Goal: Information Seeking & Learning: Learn about a topic

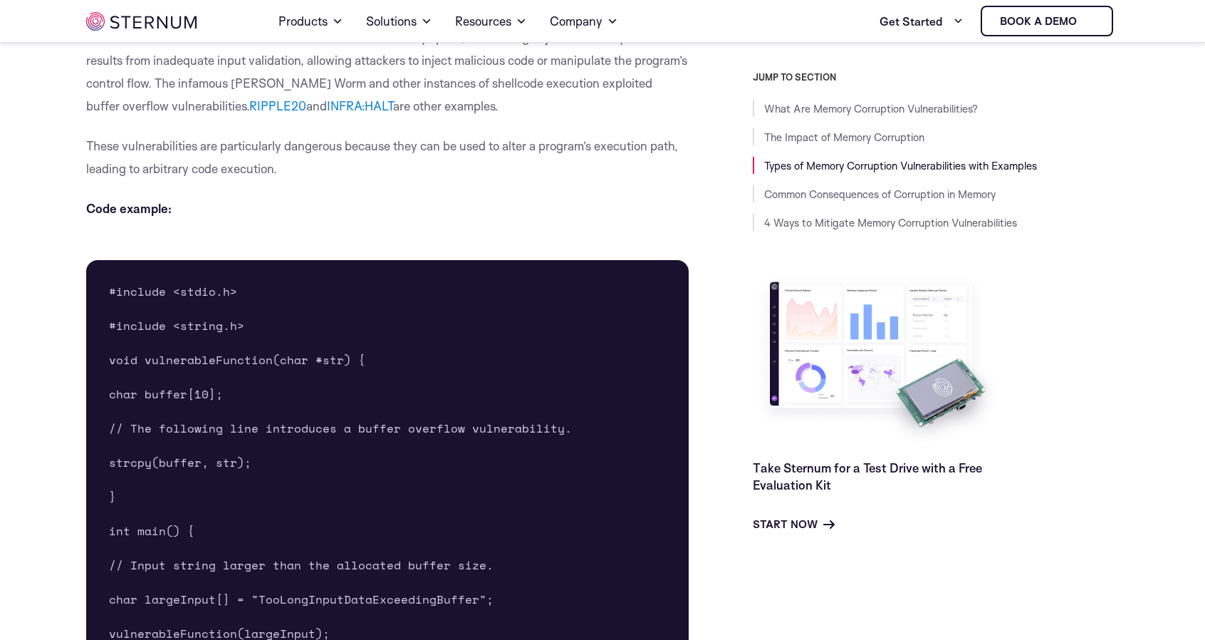
scroll to position [1622, 0]
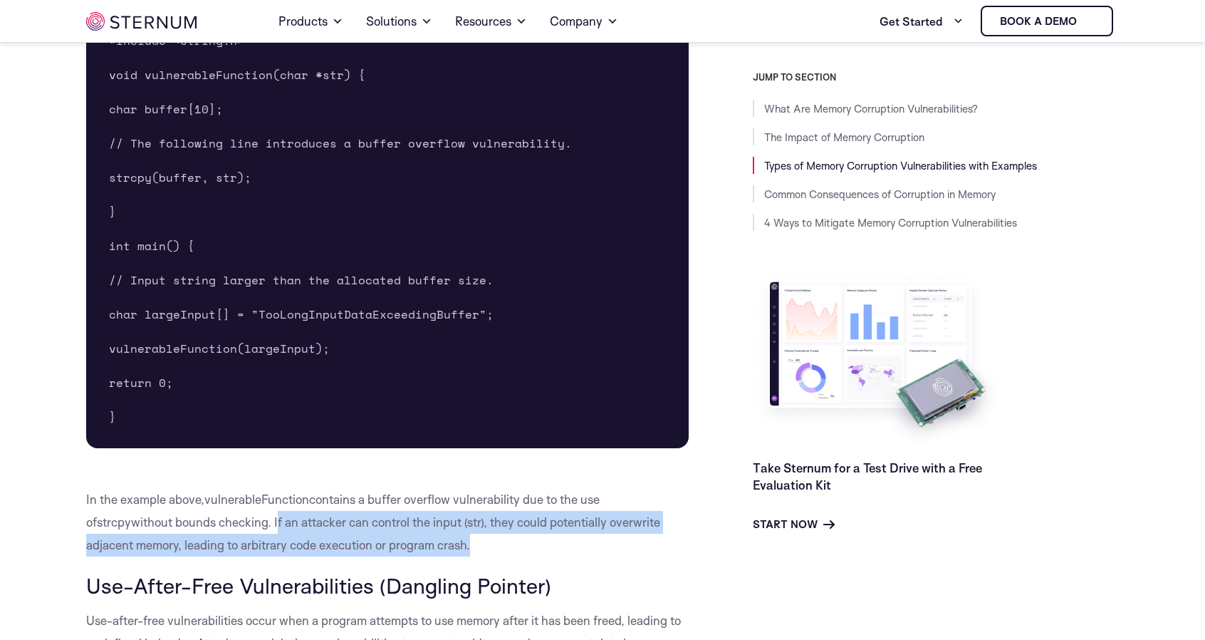
drag, startPoint x: 423, startPoint y: 399, endPoint x: 229, endPoint y: 375, distance: 195.2
click at [229, 488] on p "In the example above, vulnerableFunction contains a buffer overflow vulnerabili…" at bounding box center [387, 522] width 603 height 68
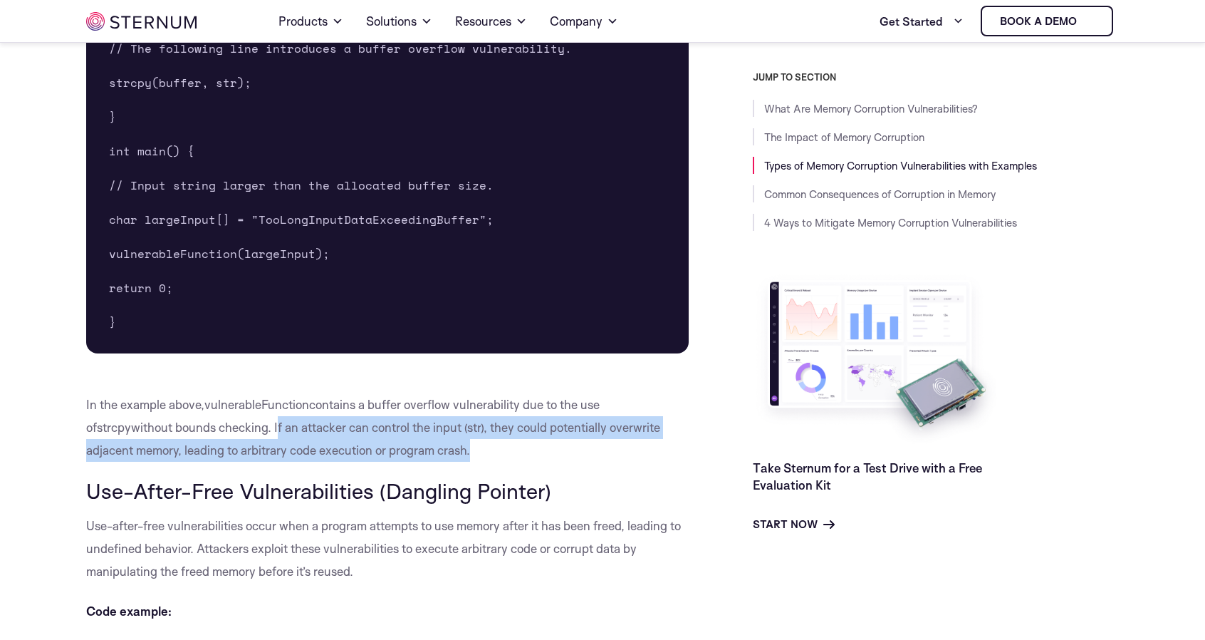
scroll to position [1812, 0]
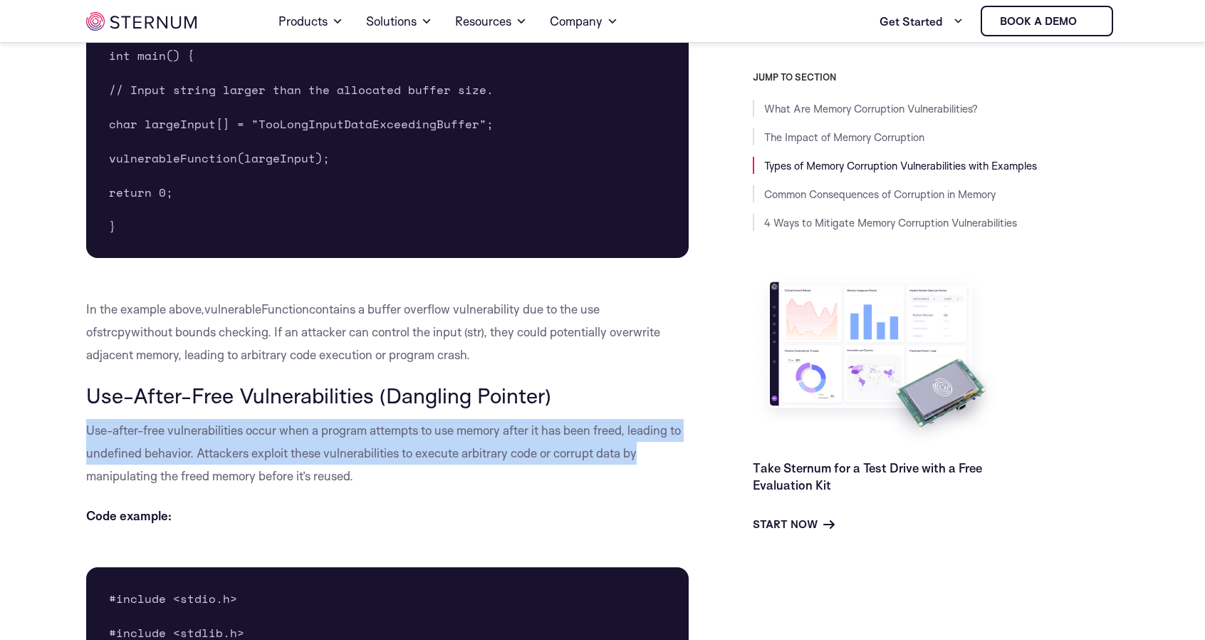
drag, startPoint x: 85, startPoint y: 277, endPoint x: 664, endPoint y: 310, distance: 579.4
click at [664, 419] on p "Use-after-free vulnerabilities occur when a program attempts to use memory afte…" at bounding box center [387, 453] width 603 height 68
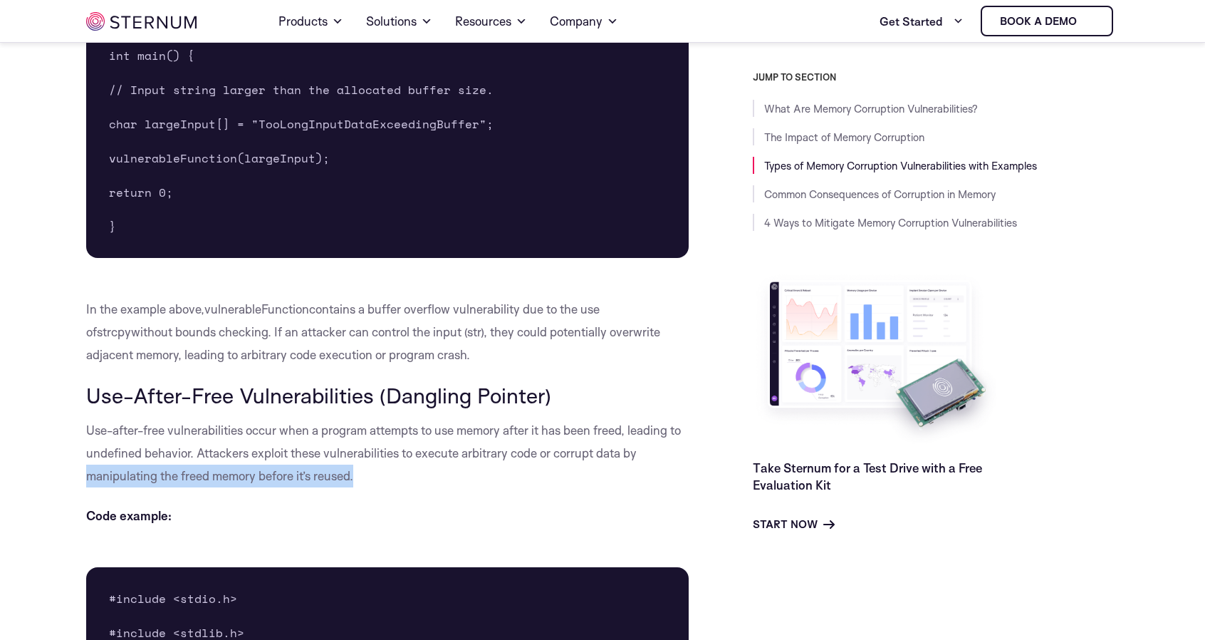
drag, startPoint x: 373, startPoint y: 326, endPoint x: 61, endPoint y: 328, distance: 312.1
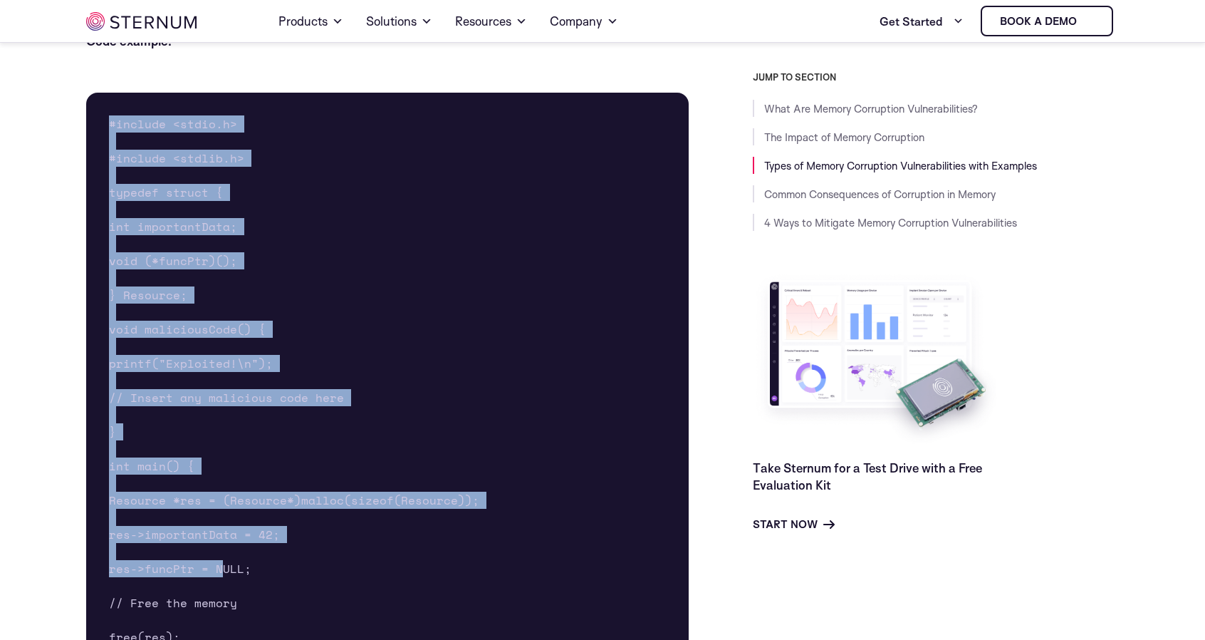
scroll to position [2382, 0]
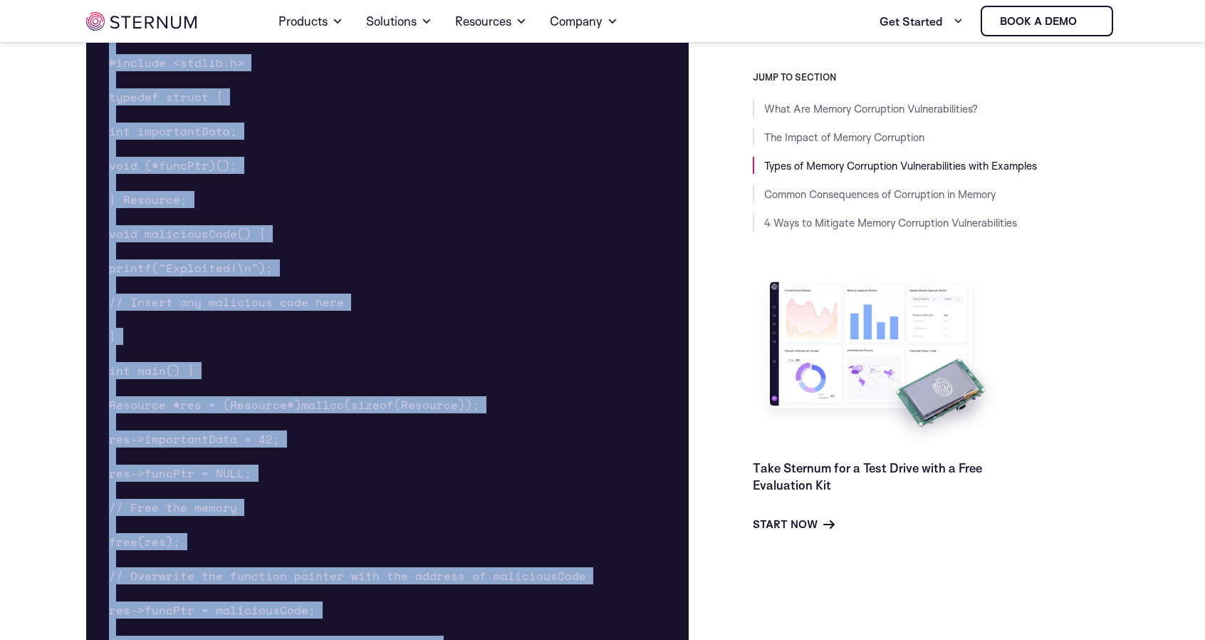
drag, startPoint x: 122, startPoint y: 249, endPoint x: 212, endPoint y: 592, distance: 355.1
click at [212, 592] on pre "#include <stdio.h> #include <stdlib.h> typedef struct { int importantData; void…" at bounding box center [387, 396] width 603 height 798
copy pre "#include <stdio.h> #include <stdlib.h> typedef struct { int importantData; void…"
click at [479, 196] on pre "#include <stdio.h> #include <stdlib.h> typedef struct { int importantData; void…" at bounding box center [387, 396] width 603 height 798
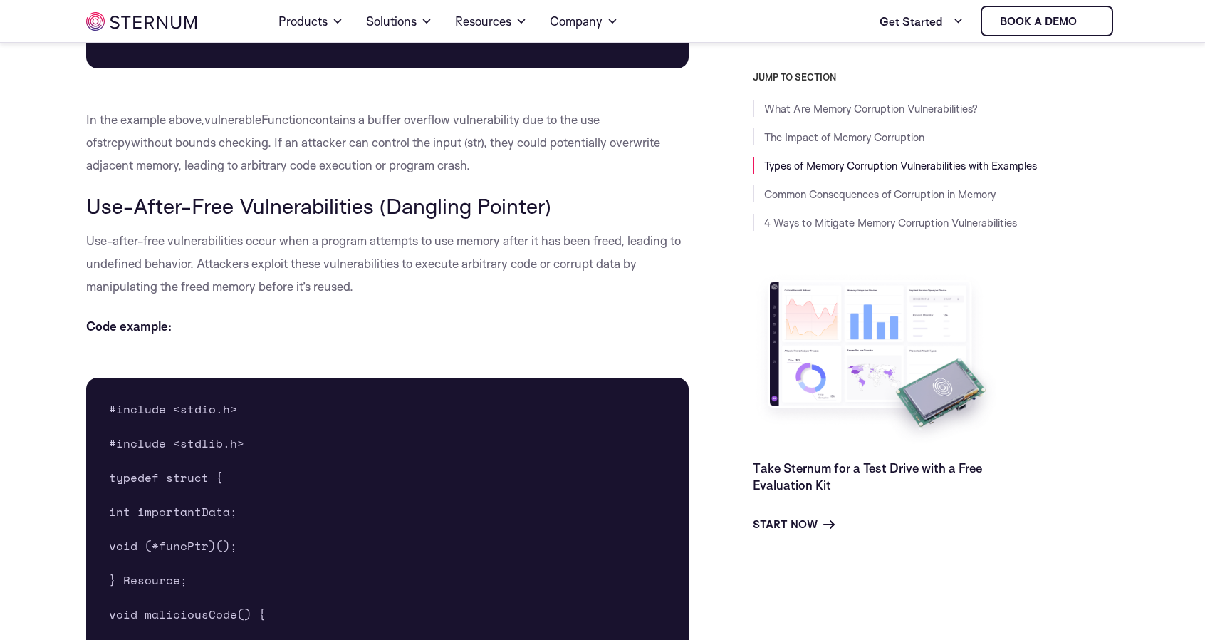
scroll to position [1907, 0]
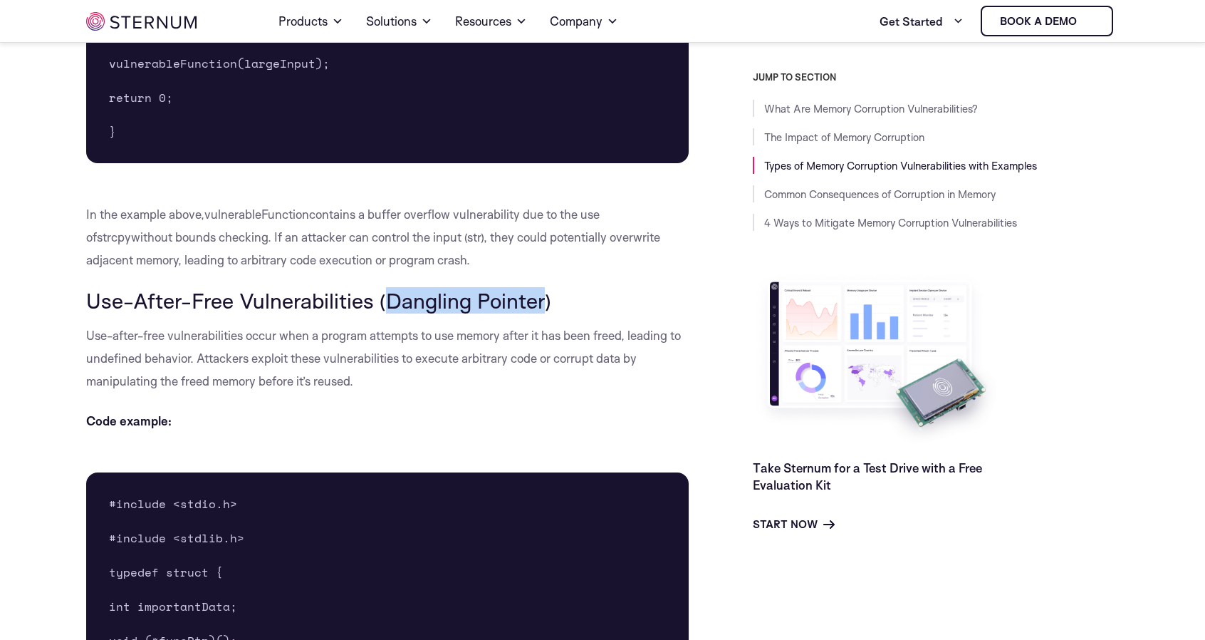
drag, startPoint x: 330, startPoint y: 153, endPoint x: 455, endPoint y: 153, distance: 125.4
click at [455, 287] on span "Use-After-Free Vulnerabilities (Dangling Pointer)" at bounding box center [318, 300] width 465 height 26
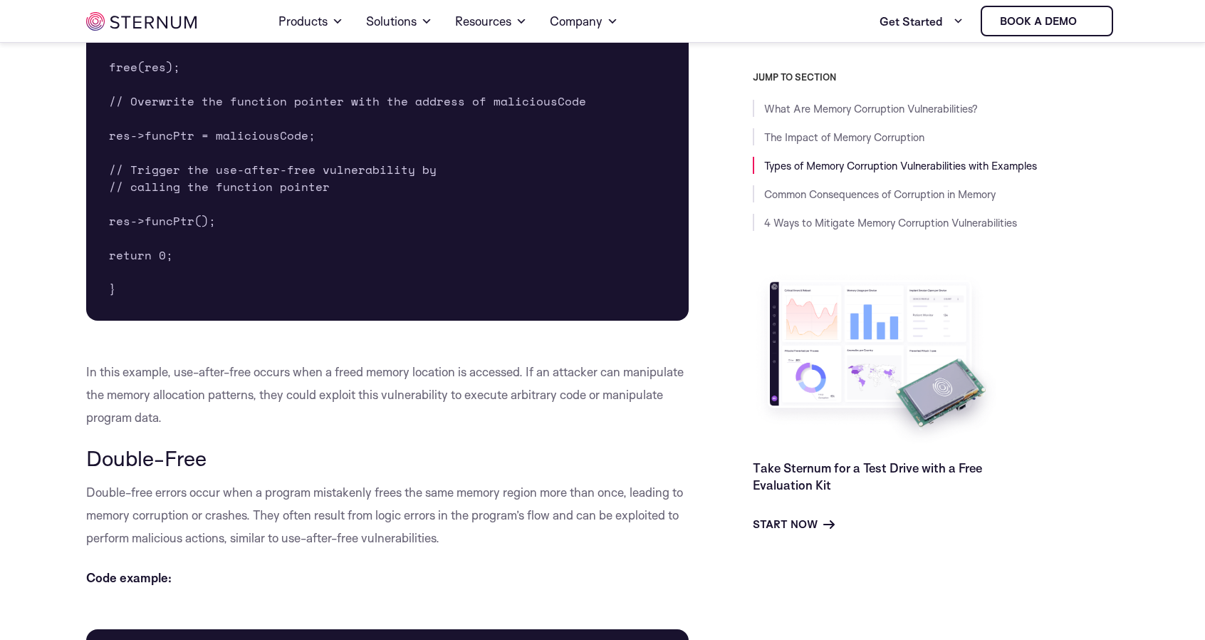
scroll to position [3047, 0]
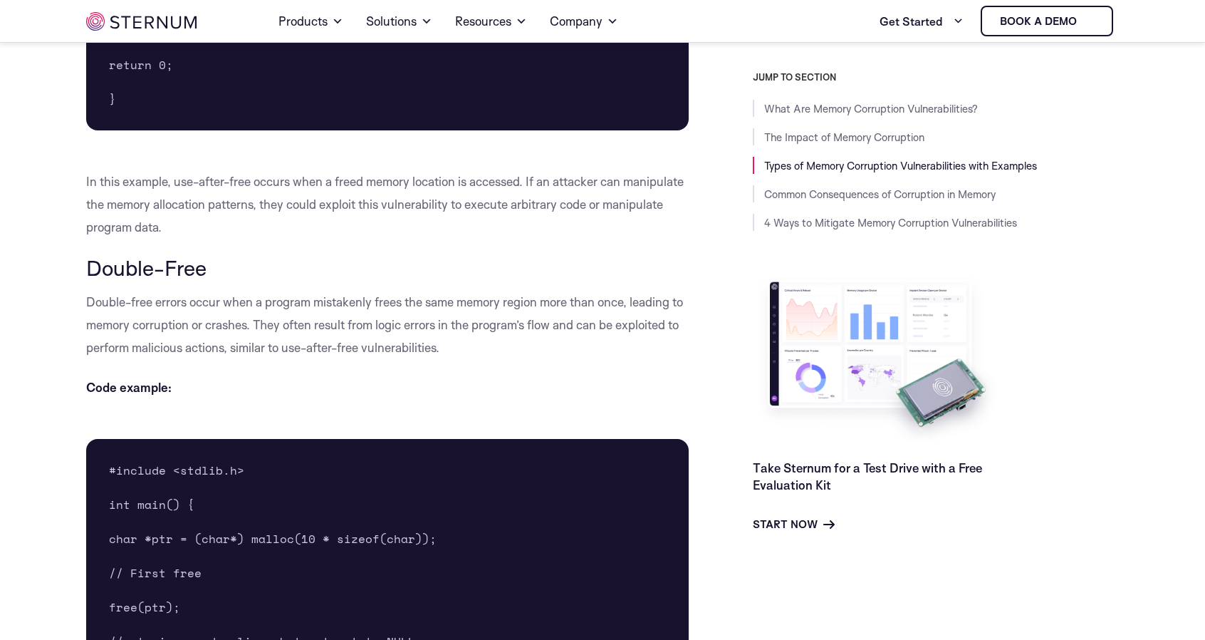
drag, startPoint x: 423, startPoint y: 331, endPoint x: 132, endPoint y: 332, distance: 291.4
click at [132, 439] on pre "#include <stdlib.h> int main() { char *ptr = (char*) malloc(10 * sizeof(char));…" at bounding box center [387, 624] width 603 height 370
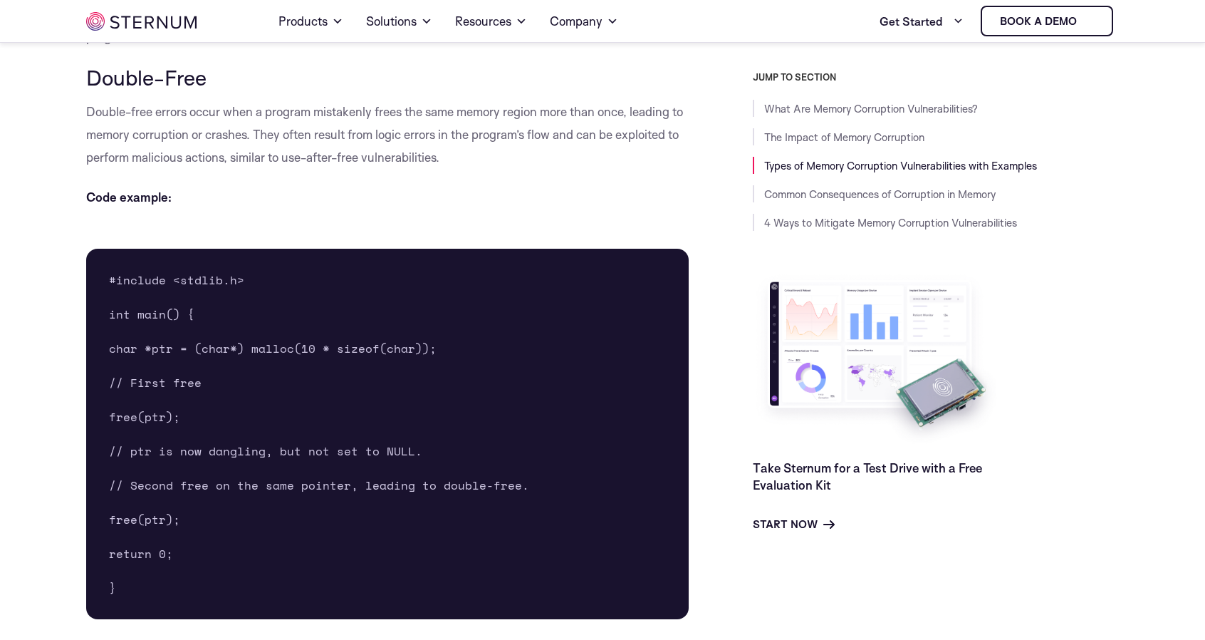
scroll to position [3427, 0]
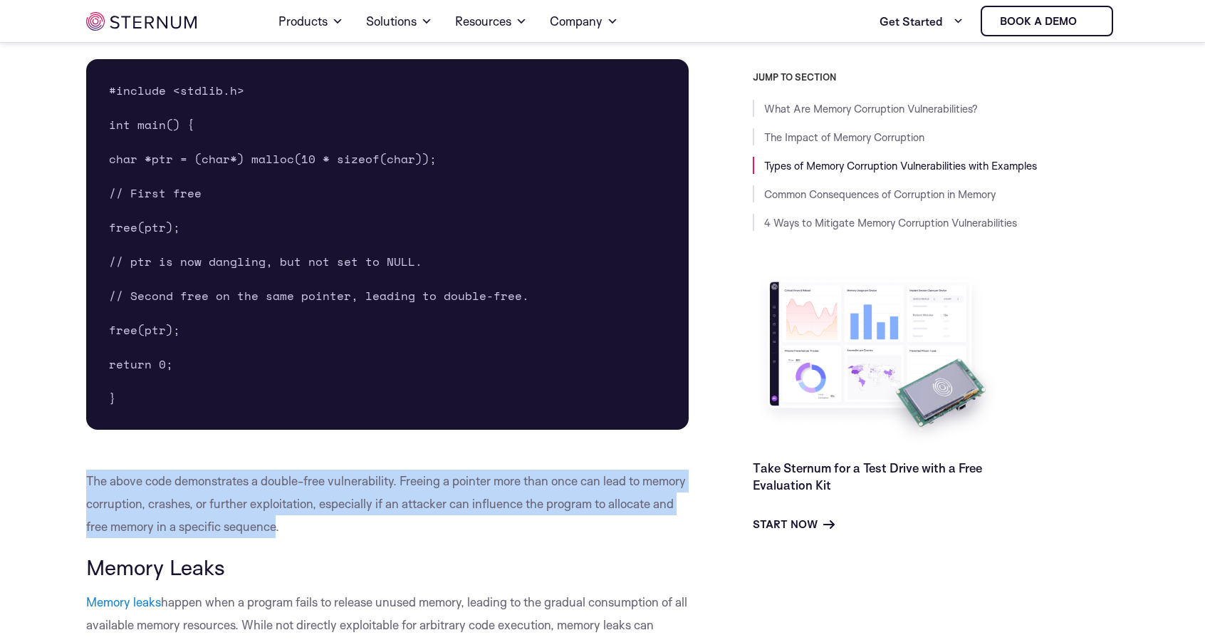
drag, startPoint x: 344, startPoint y: 303, endPoint x: 60, endPoint y: 255, distance: 288.2
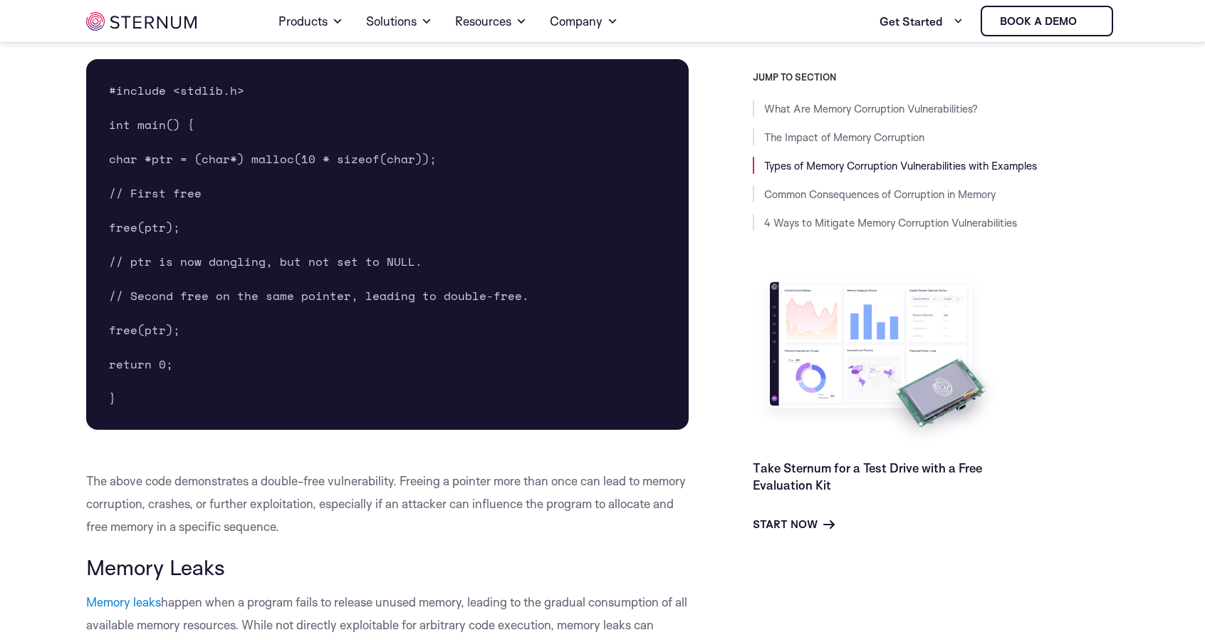
click at [308, 555] on h3 "Memory Leaks" at bounding box center [387, 567] width 603 height 24
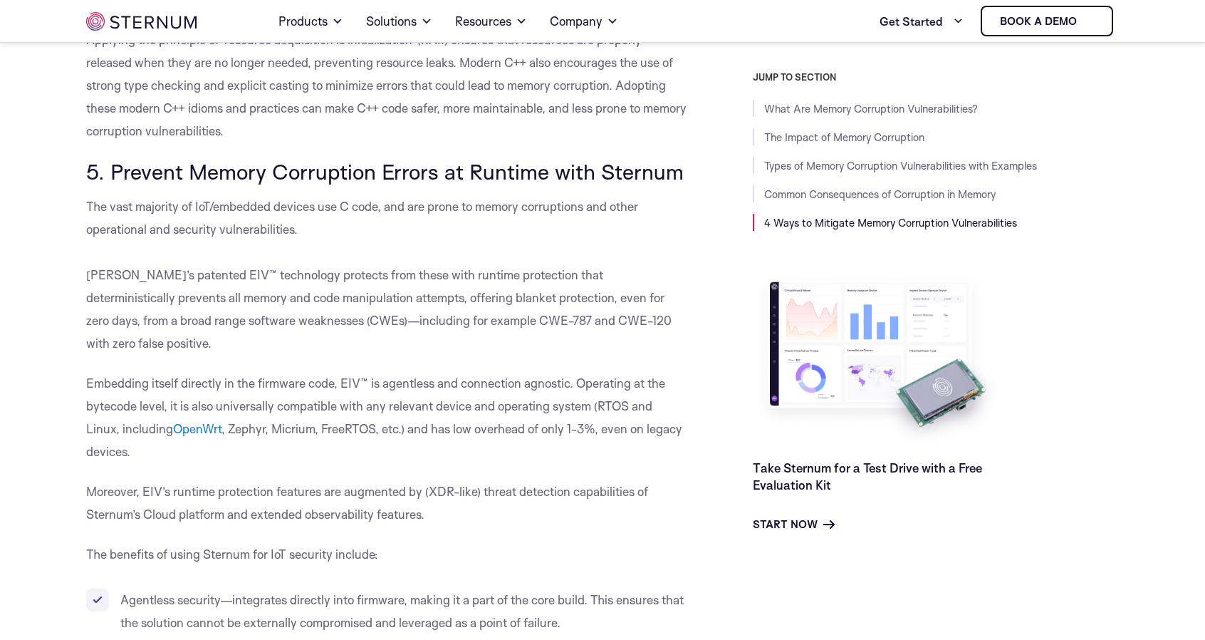
scroll to position [6752, 0]
